Goal: Transaction & Acquisition: Download file/media

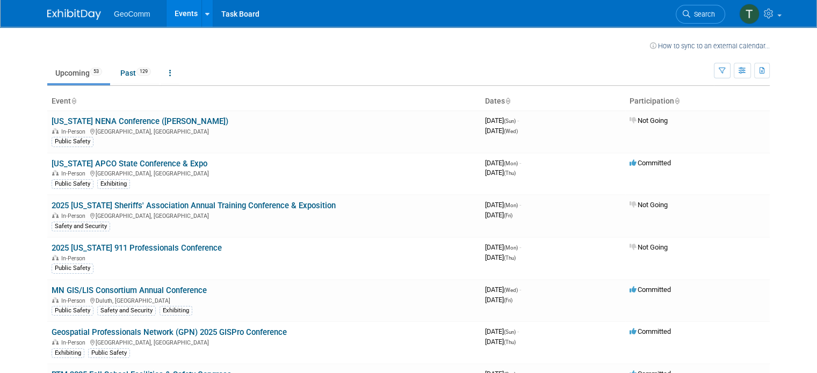
click at [174, 163] on link "[US_STATE] APCO State Conference & Expo" at bounding box center [130, 164] width 156 height 10
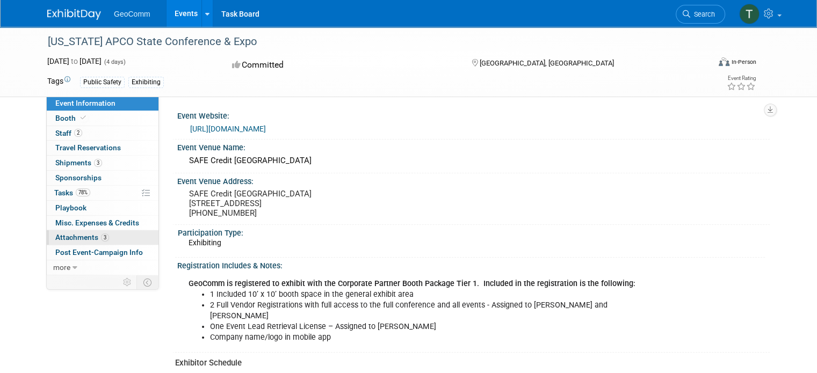
click at [58, 234] on span "Attachments 3" at bounding box center [82, 237] width 54 height 9
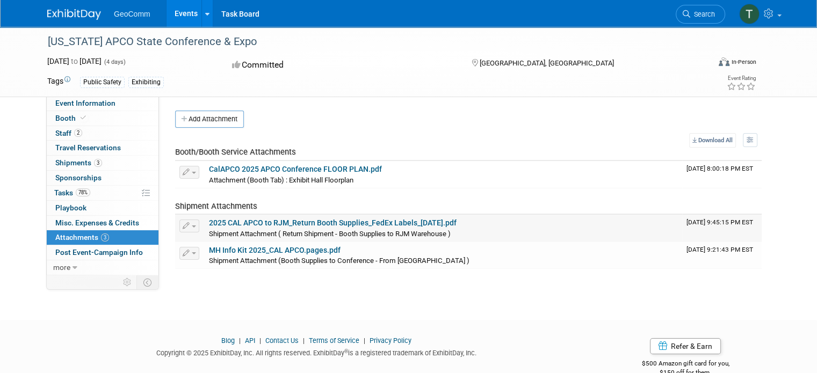
click at [354, 223] on link "2025 CAL APCO to RJM_Return Booth Supplies_FedEx Labels_[DATE].pdf" at bounding box center [333, 223] width 248 height 9
